Goal: Task Accomplishment & Management: Use online tool/utility

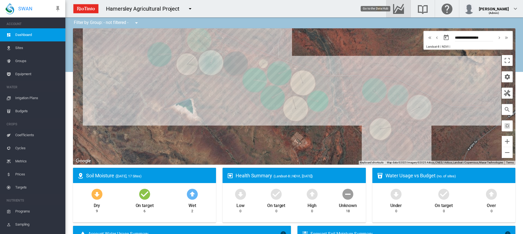
click at [405, 8] on md-icon "Go to the Data Hub" at bounding box center [398, 8] width 13 height 7
click at [25, 98] on span "Irrigation Plans" at bounding box center [38, 98] width 46 height 13
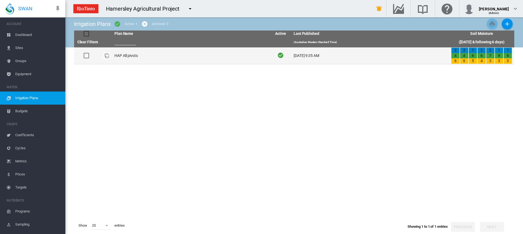
click at [132, 55] on td "HAP All pivots" at bounding box center [191, 55] width 158 height 17
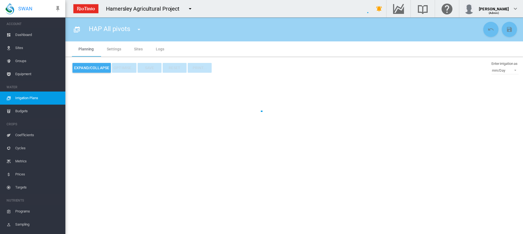
type input "**********"
type input "*"
type input "*****"
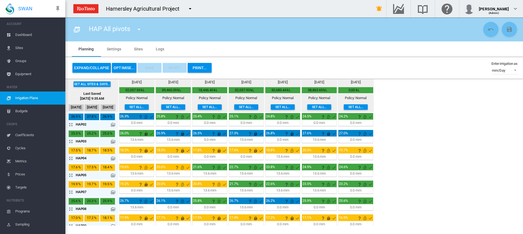
click at [70, 159] on md-icon "icon-arrow-expand" at bounding box center [72, 158] width 7 height 7
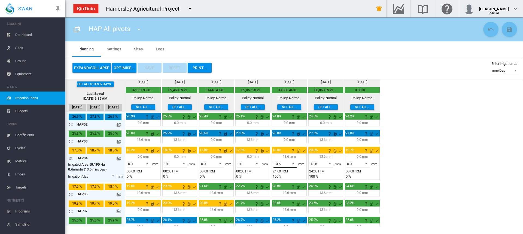
click at [294, 164] on span at bounding box center [292, 163] width 7 height 5
click at [294, 153] on md-option "0.0" at bounding box center [288, 150] width 37 height 13
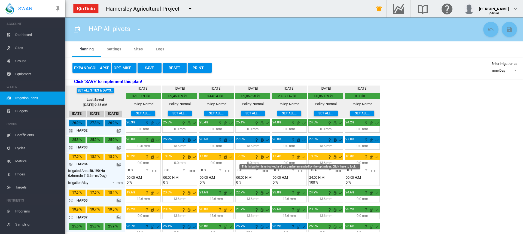
click at [299, 158] on md-icon "This irrigation is unlocked and so can be amended by the optimiser. Click here …" at bounding box center [298, 157] width 7 height 7
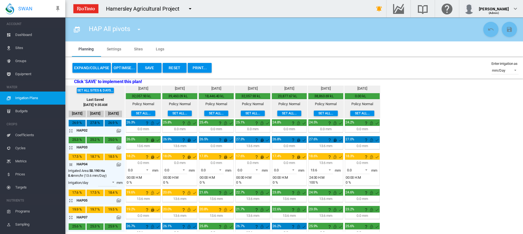
click at [71, 165] on md-icon "icon-arrow-collapse" at bounding box center [72, 164] width 7 height 7
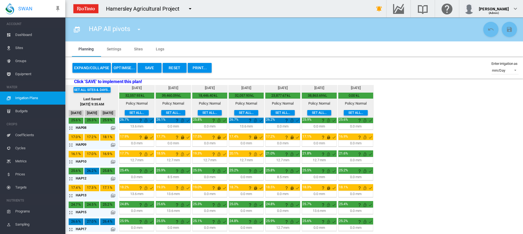
scroll to position [90, 0]
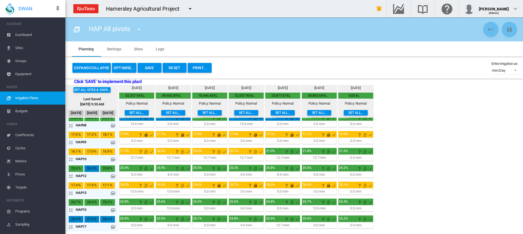
click at [123, 68] on button "OPTIMISE..." at bounding box center [124, 68] width 25 height 10
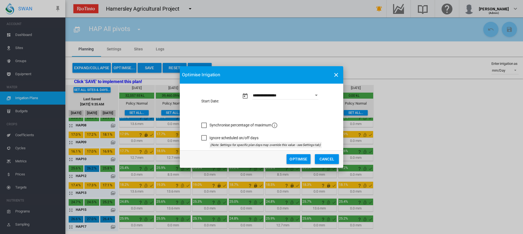
click at [299, 157] on button "Optimise" at bounding box center [299, 159] width 24 height 10
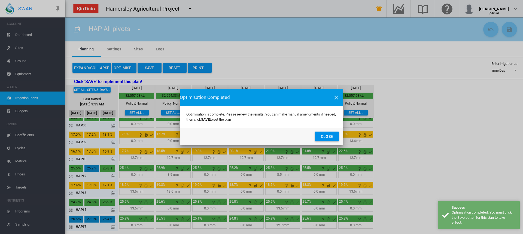
click at [333, 137] on button "Close" at bounding box center [327, 137] width 24 height 10
